Goal: Transaction & Acquisition: Purchase product/service

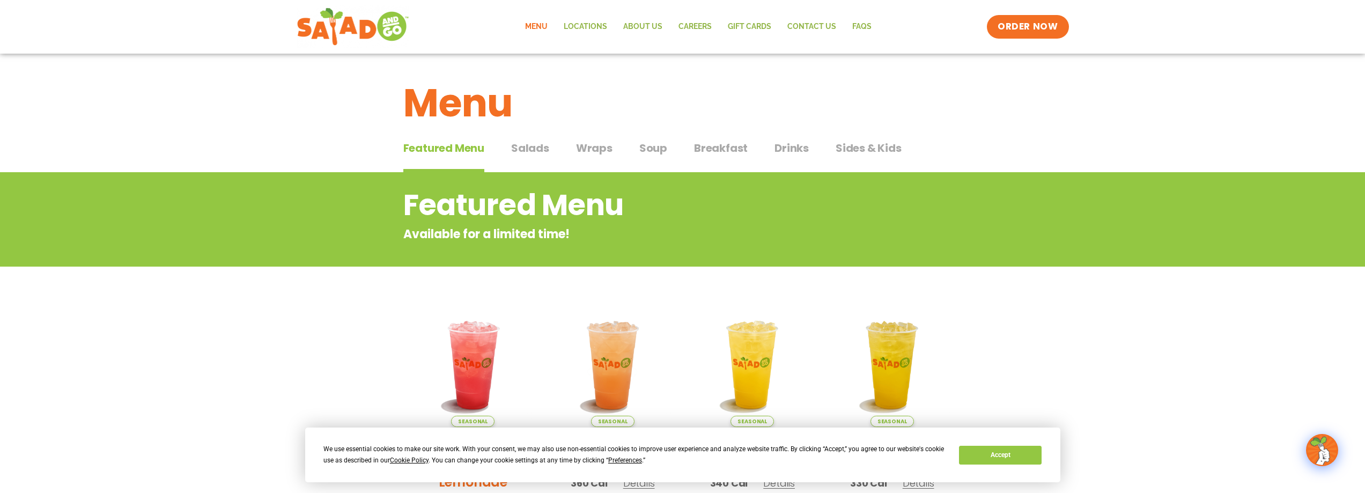
click at [536, 26] on link "Menu" at bounding box center [536, 26] width 39 height 25
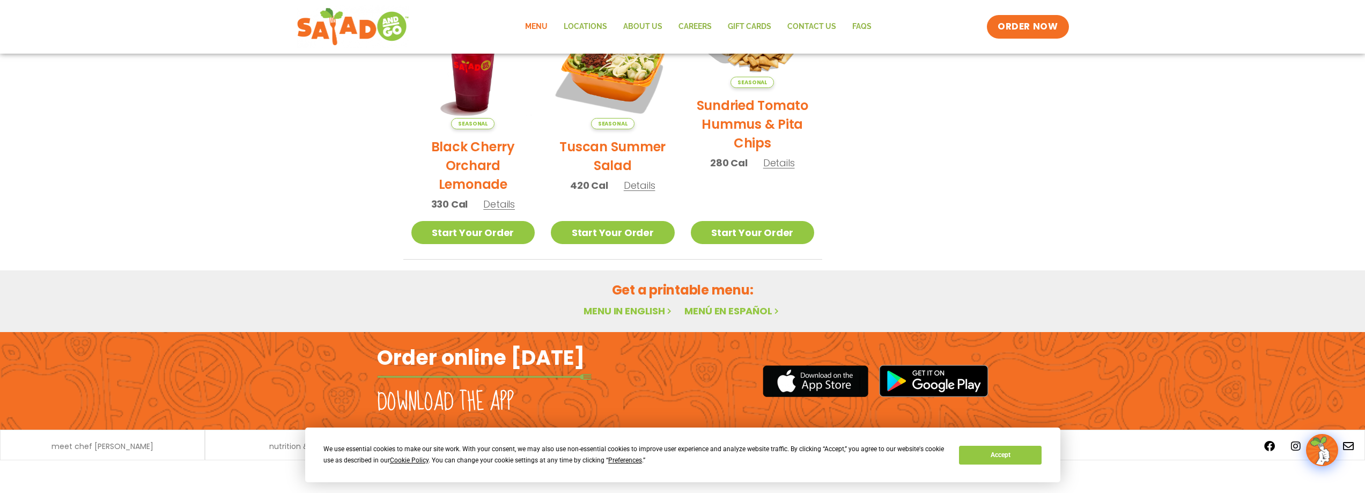
scroll to position [571, 0]
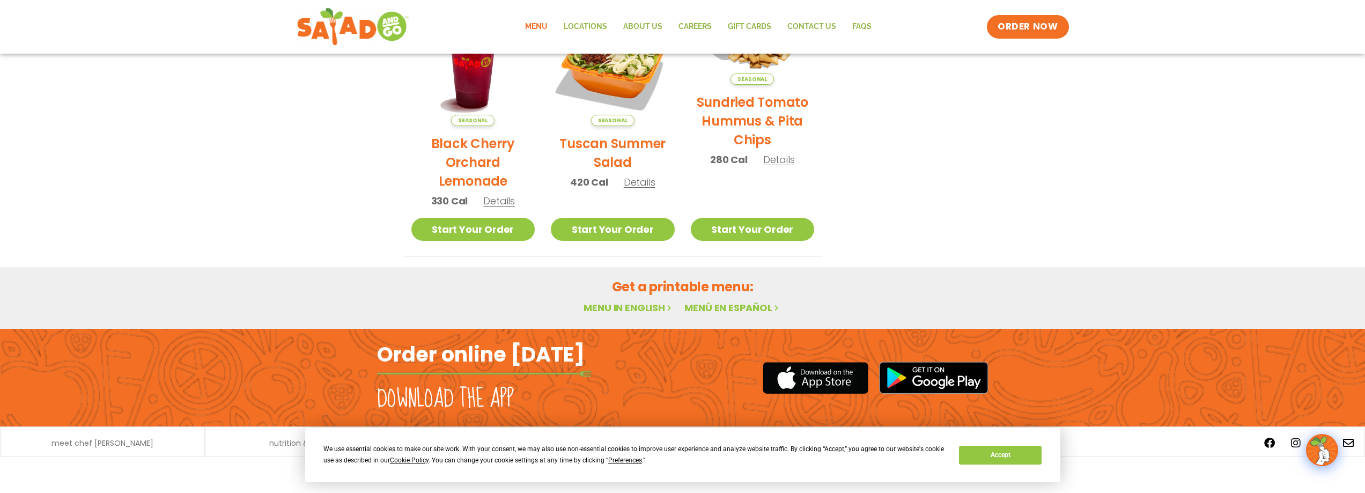
click at [544, 27] on link "Menu" at bounding box center [536, 26] width 39 height 25
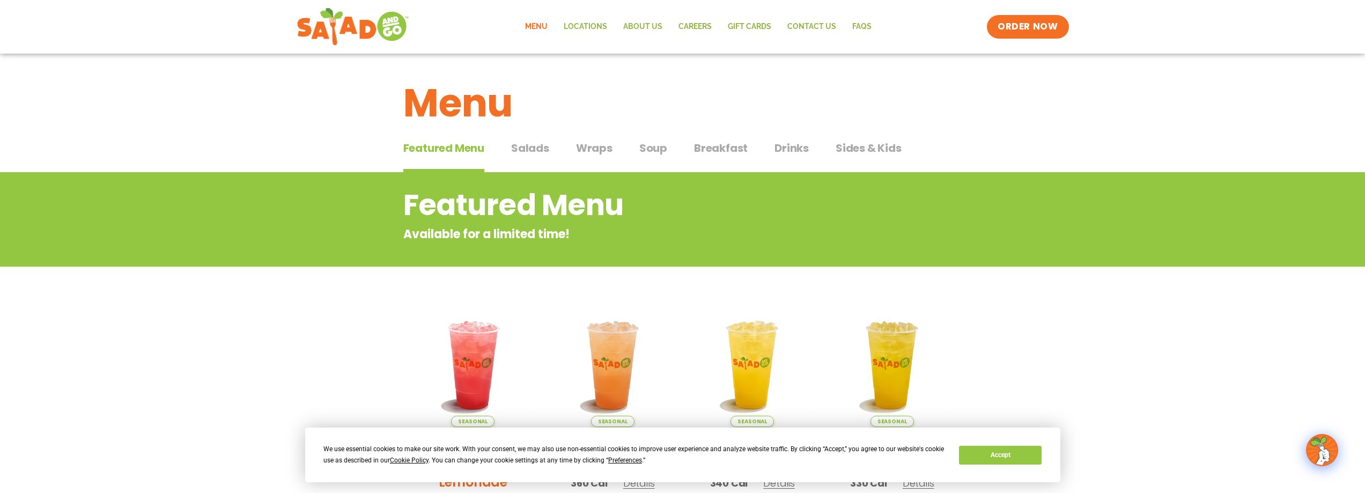
click at [518, 151] on span "Salads" at bounding box center [530, 148] width 38 height 16
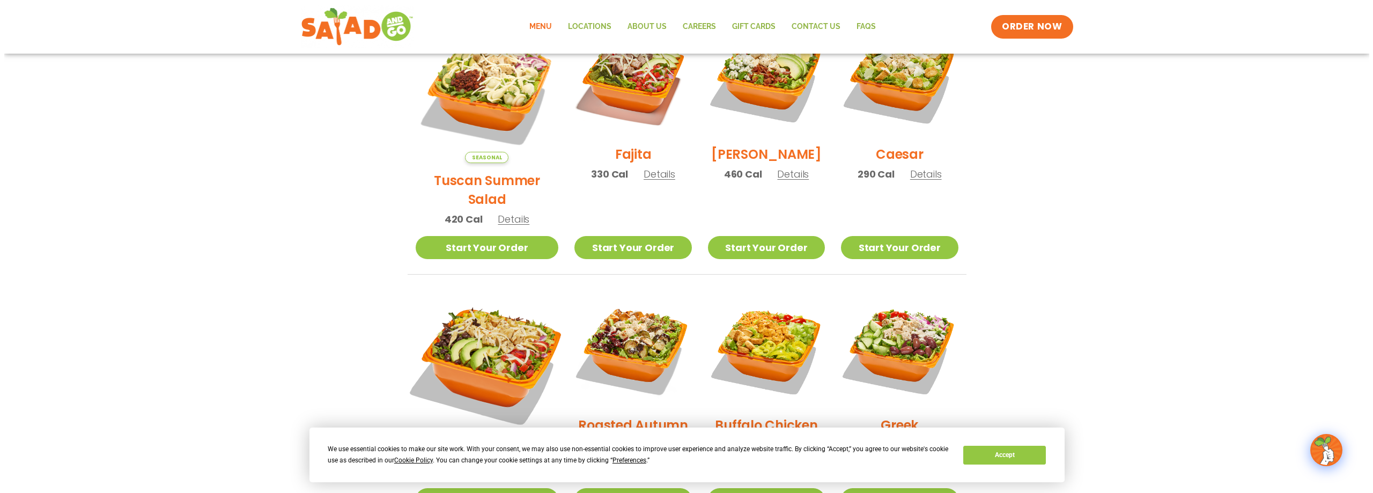
scroll to position [317, 0]
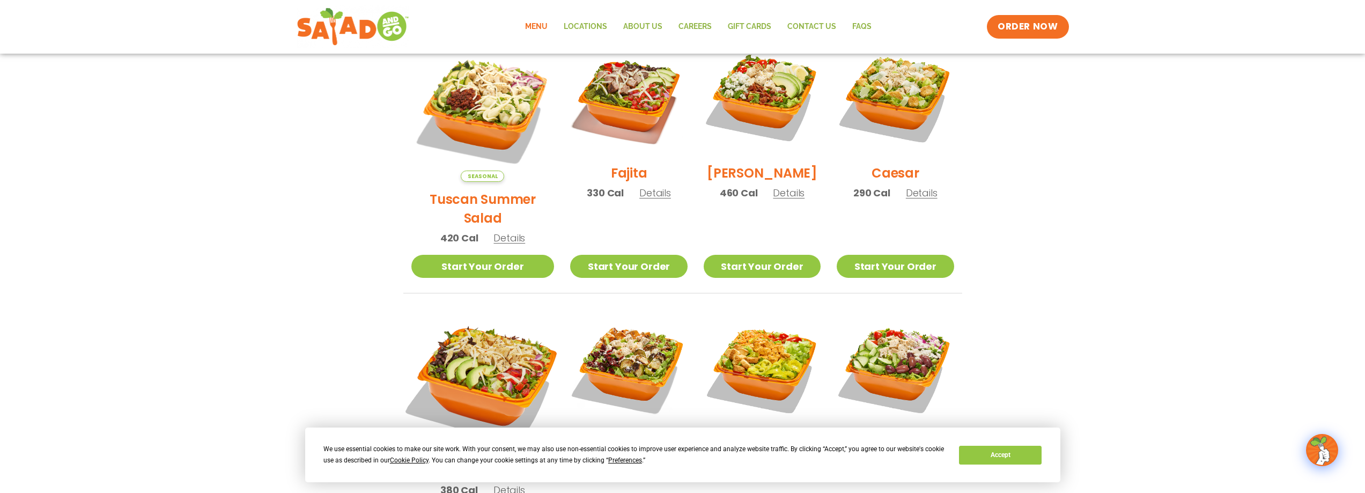
click at [497, 323] on img at bounding box center [482, 381] width 168 height 168
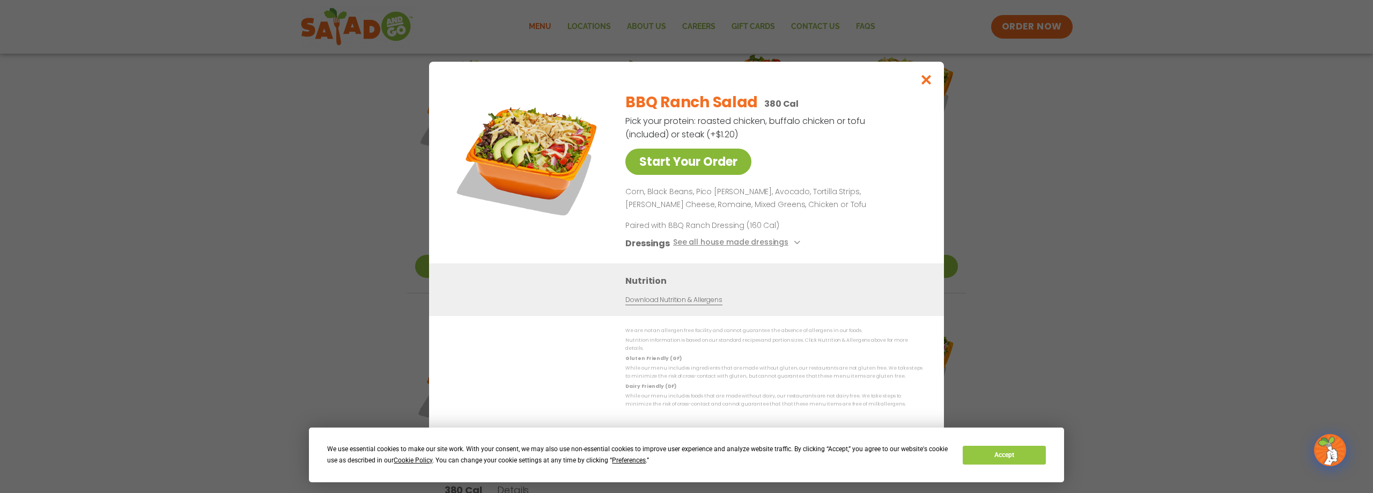
click at [713, 171] on link "Start Your Order" at bounding box center [688, 162] width 126 height 26
